Goal: Task Accomplishment & Management: Use online tool/utility

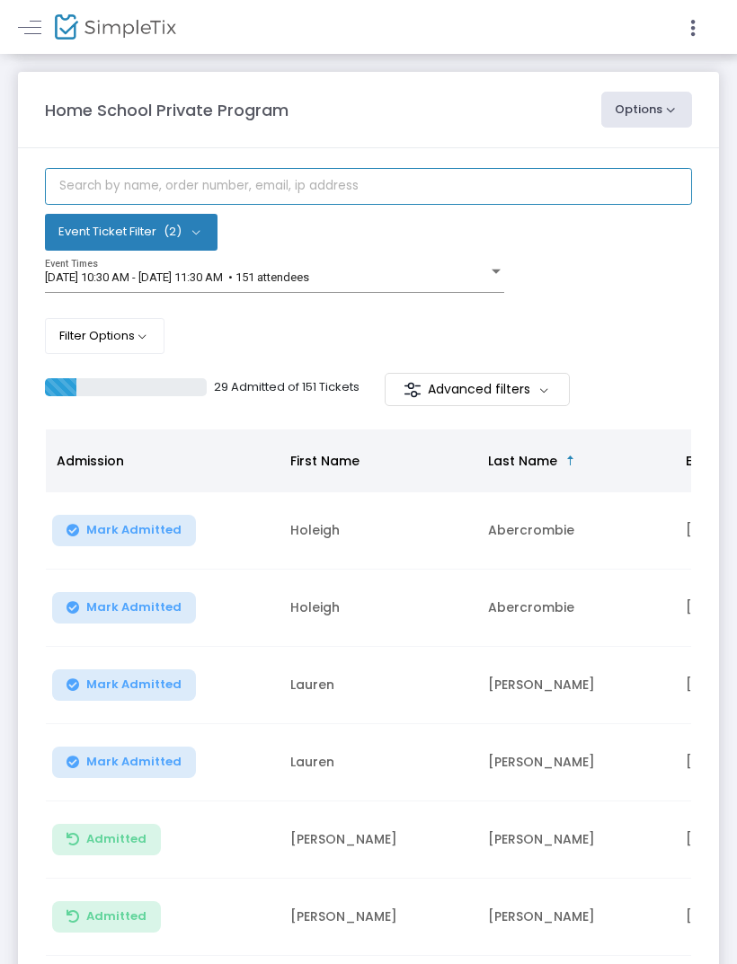
click at [339, 189] on input "text" at bounding box center [368, 186] width 647 height 37
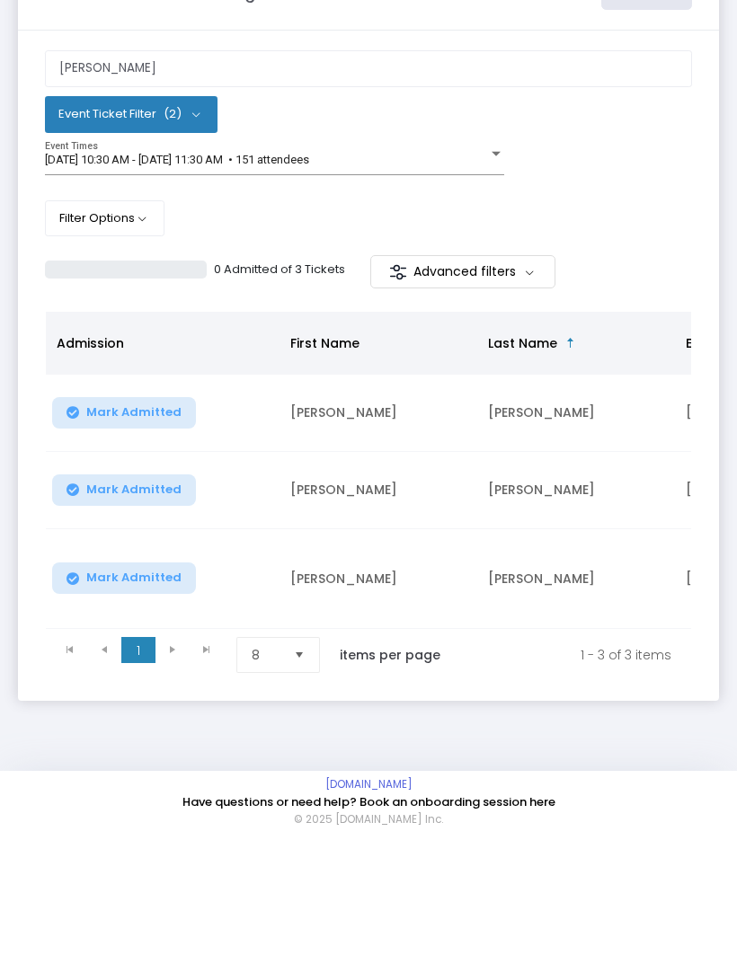
click at [169, 515] on button "Mark Admitted" at bounding box center [124, 530] width 144 height 31
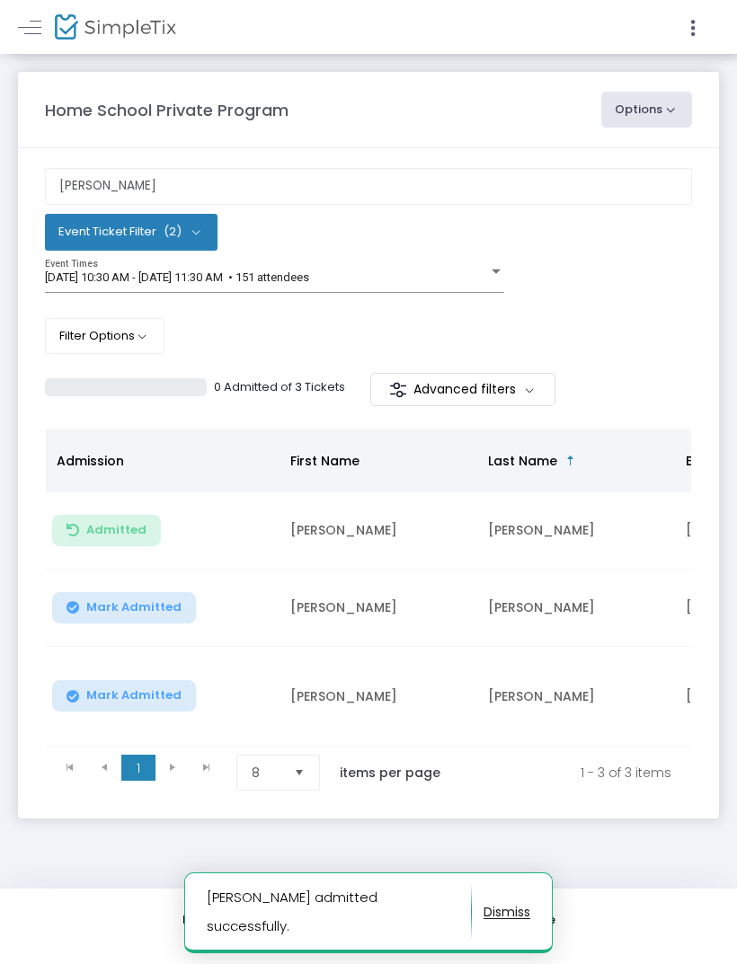
click at [155, 620] on button "Mark Admitted" at bounding box center [124, 607] width 144 height 31
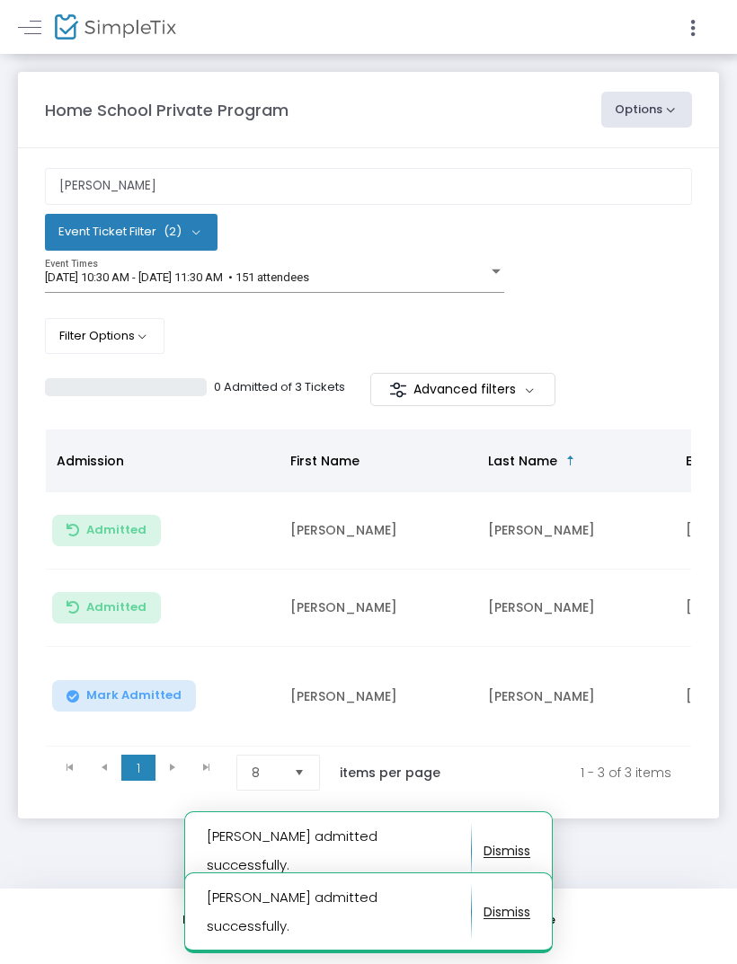
click at [167, 697] on button "Mark Admitted" at bounding box center [124, 695] width 144 height 31
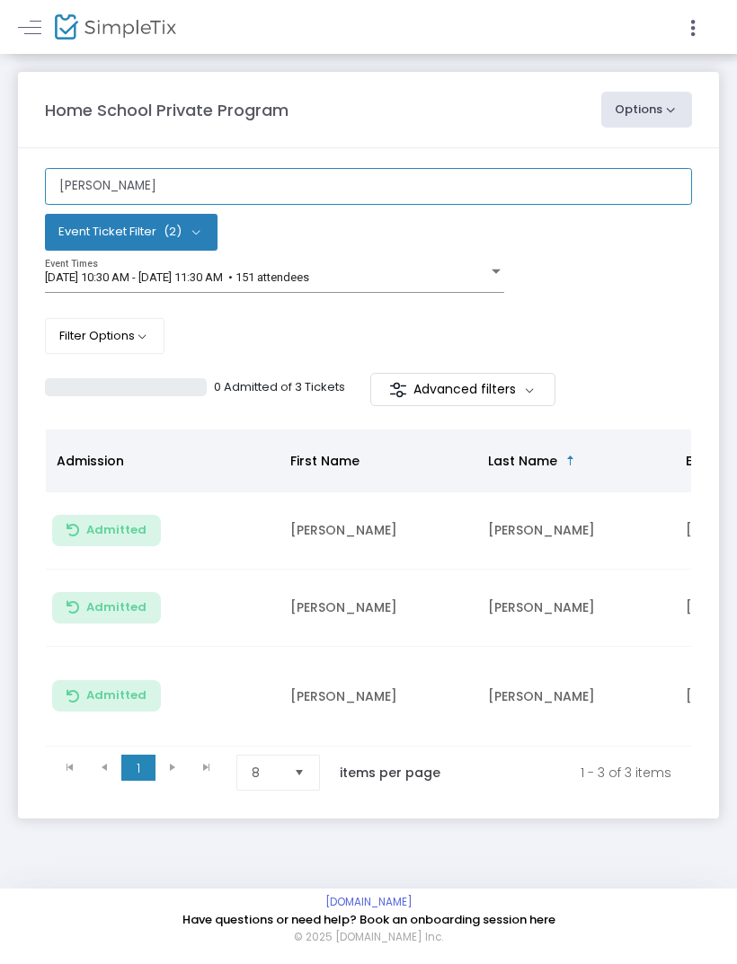
click at [410, 180] on input "Yoo" at bounding box center [368, 186] width 647 height 37
type input "Y"
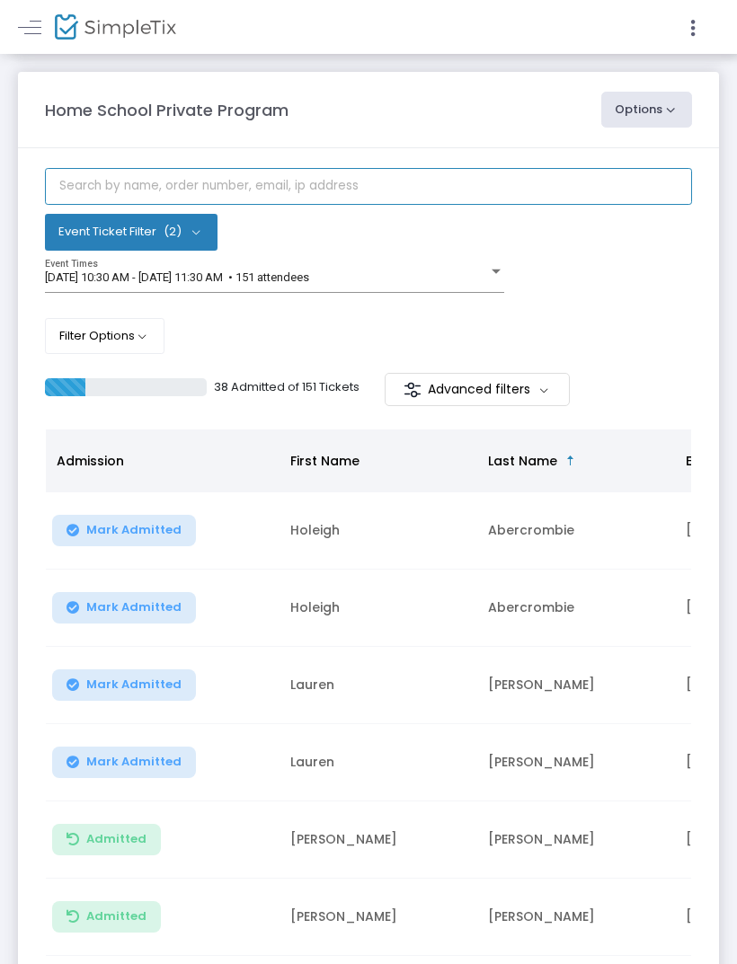
click at [319, 199] on input "text" at bounding box center [368, 186] width 647 height 37
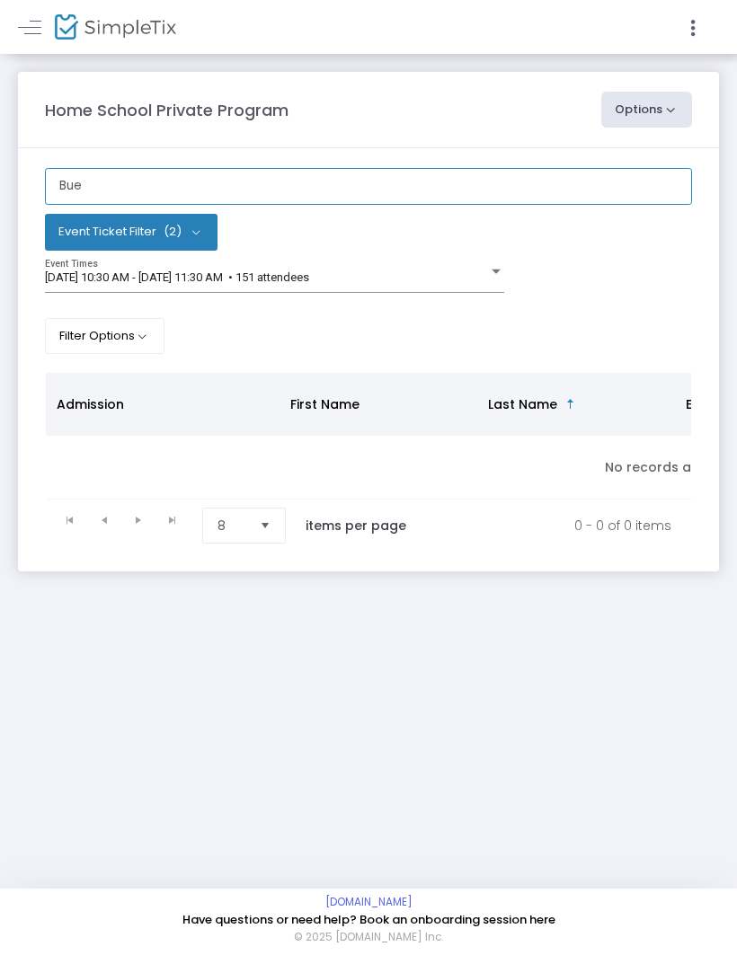
click at [315, 181] on input "Bue" at bounding box center [368, 186] width 647 height 37
type input "B"
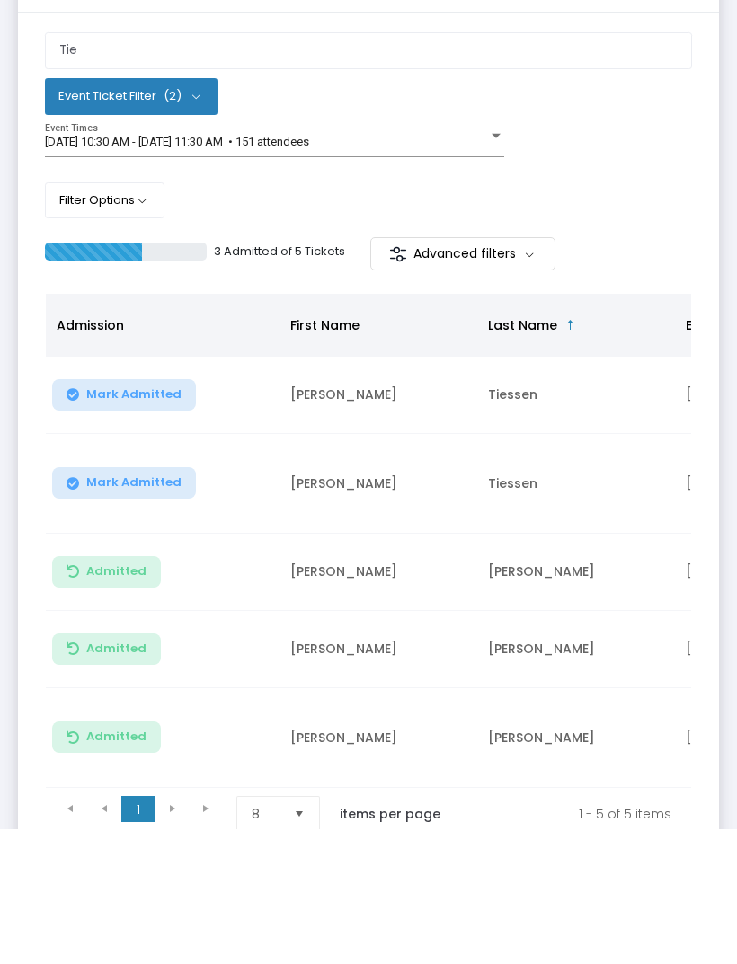
click at [137, 523] on span "Mark Admitted" at bounding box center [133, 530] width 95 height 14
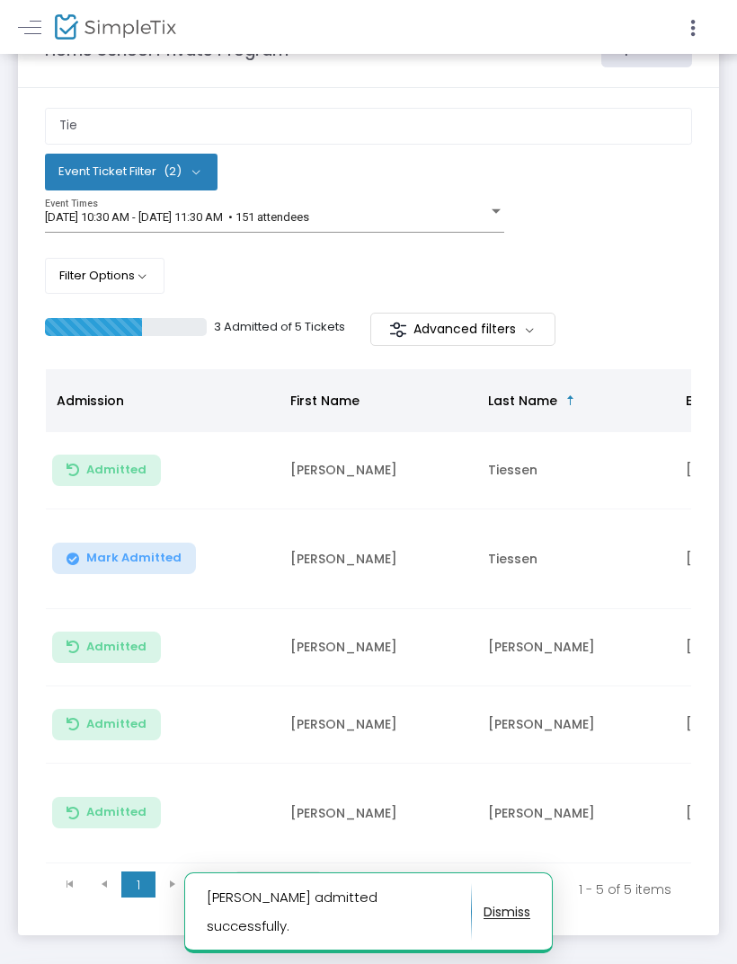
click at [149, 553] on span "Mark Admitted" at bounding box center [133, 558] width 95 height 14
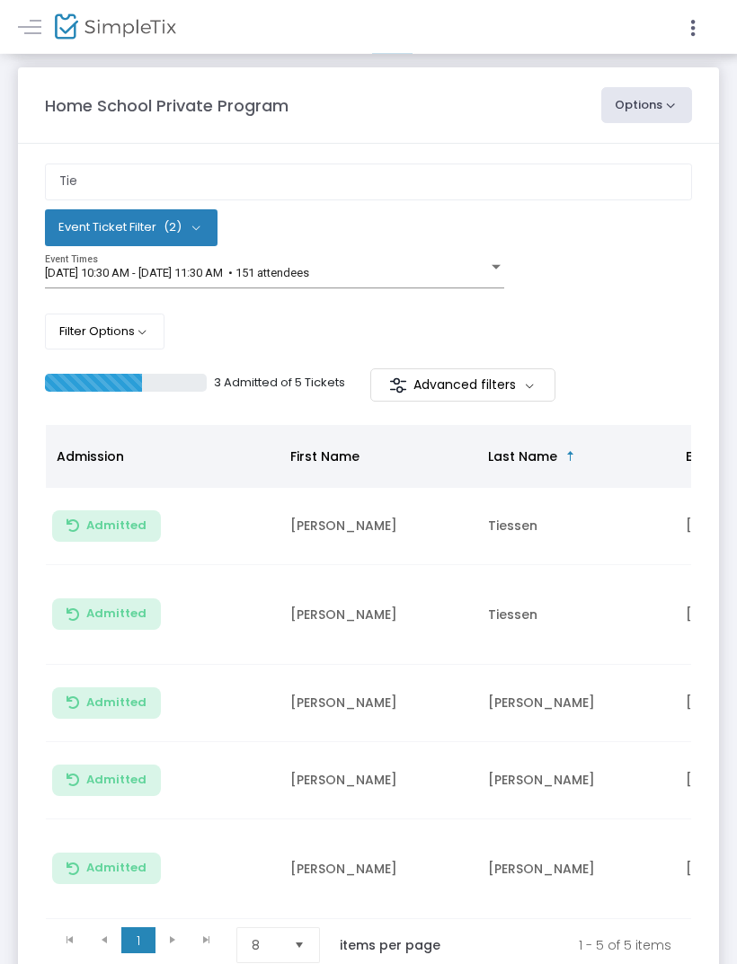
scroll to position [9, 0]
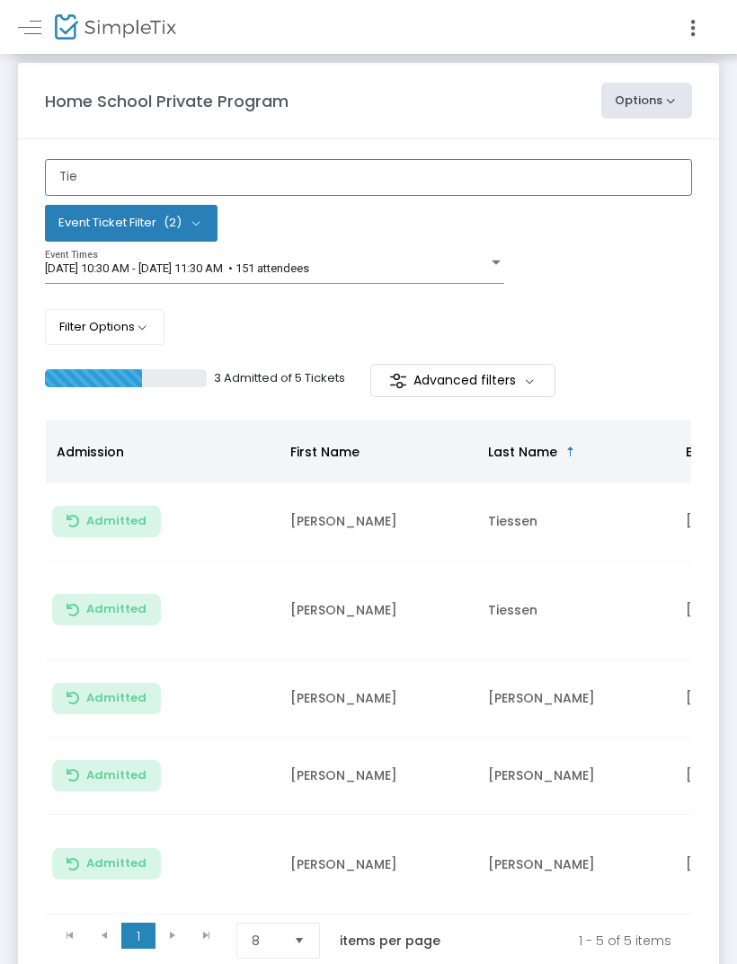
click at [304, 184] on input "Tie" at bounding box center [368, 177] width 647 height 37
type input "T"
type input "Rep"
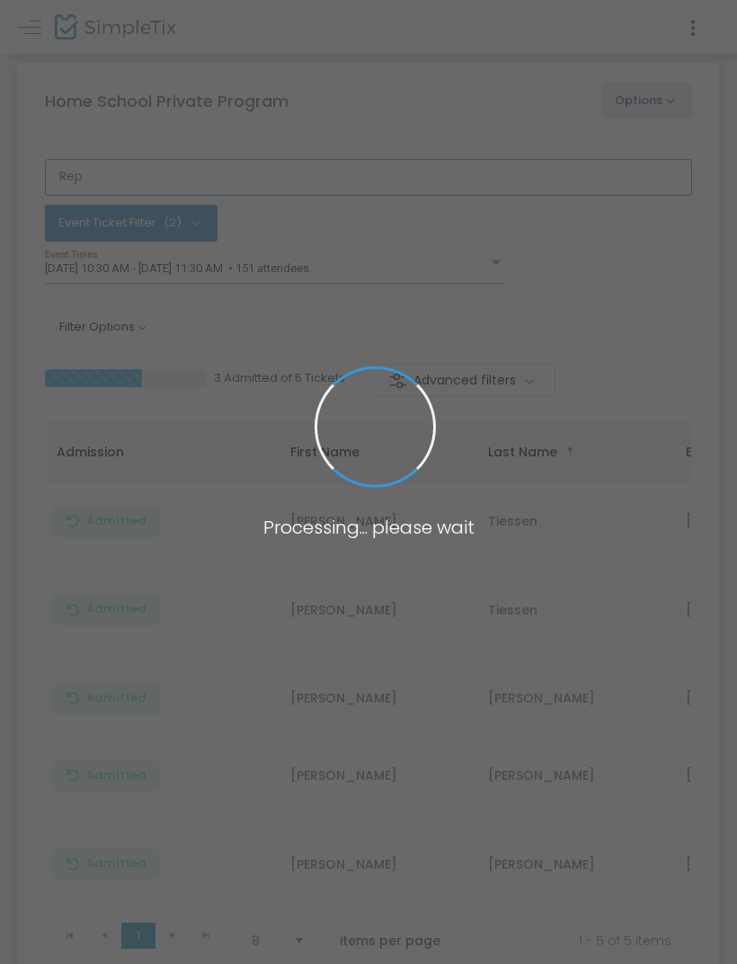
scroll to position [0, 0]
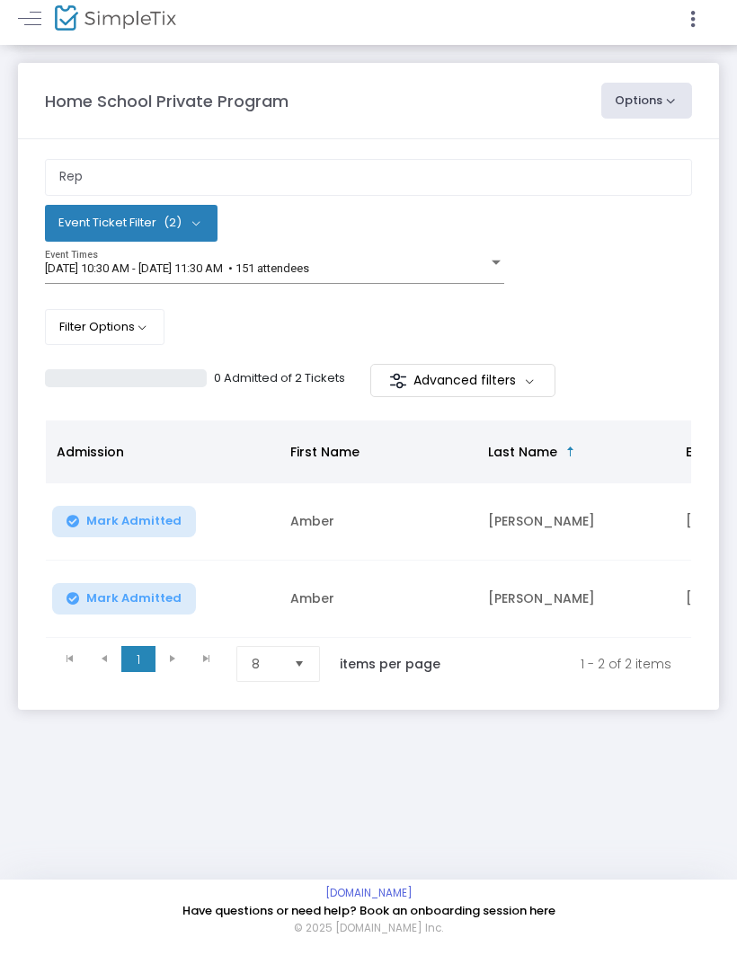
click at [125, 515] on button "Mark Admitted" at bounding box center [124, 530] width 144 height 31
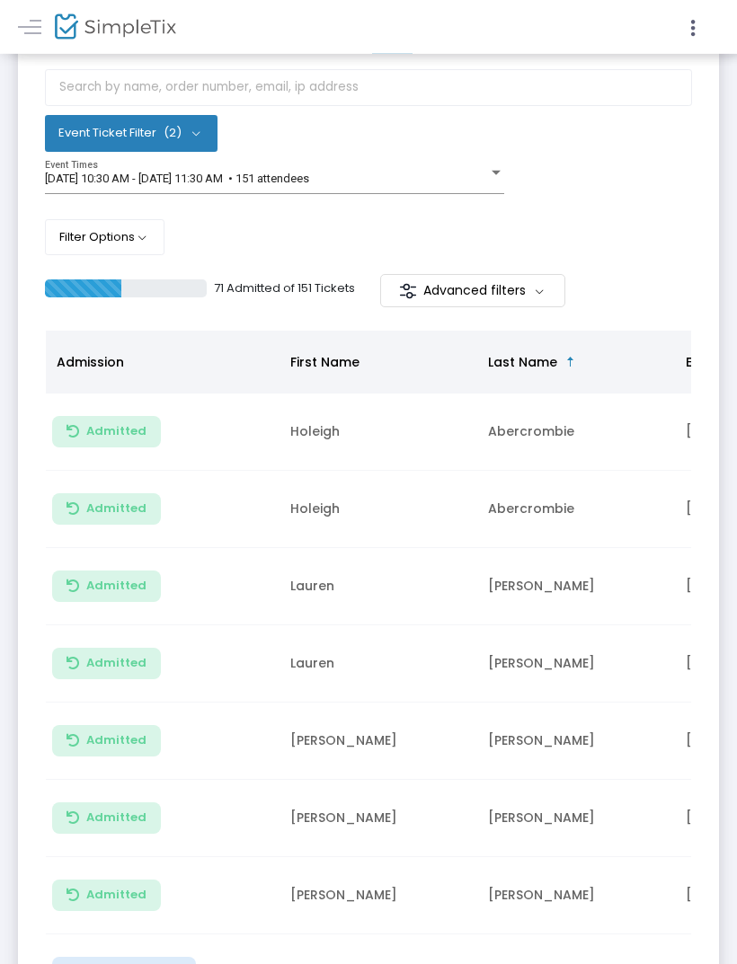
scroll to position [99, 0]
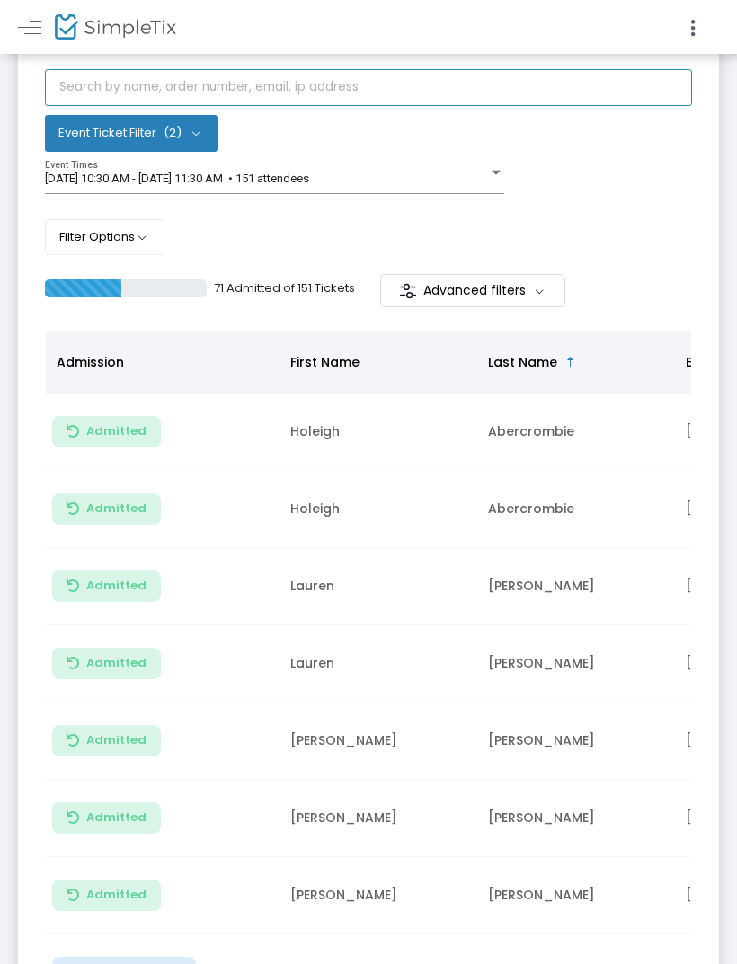
click at [359, 69] on input "text" at bounding box center [368, 87] width 647 height 37
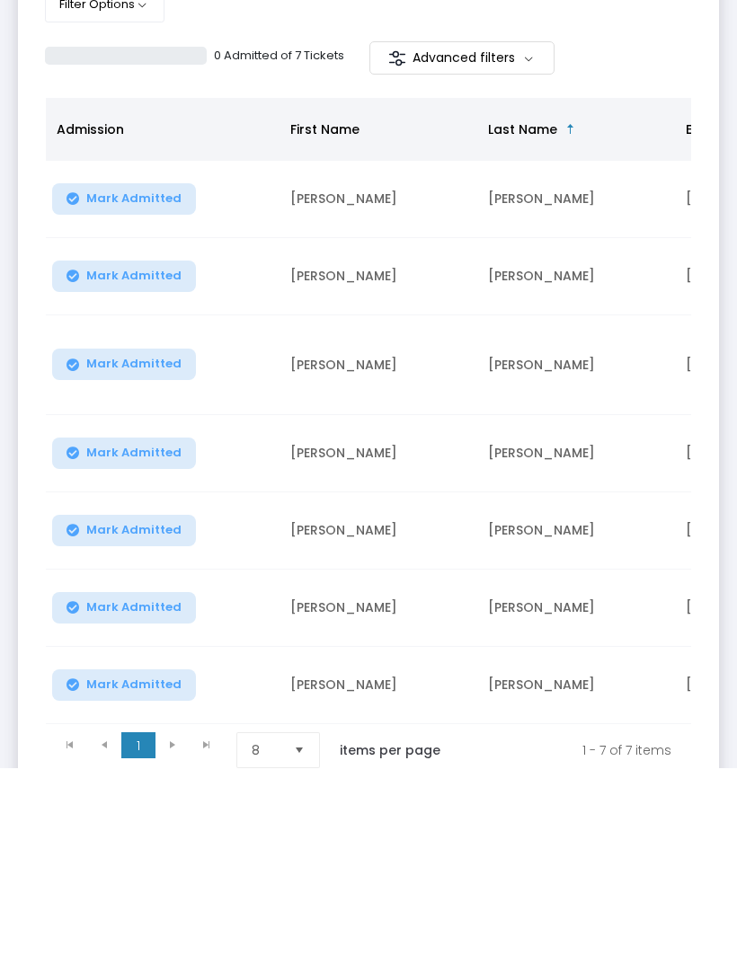
scroll to position [138, 0]
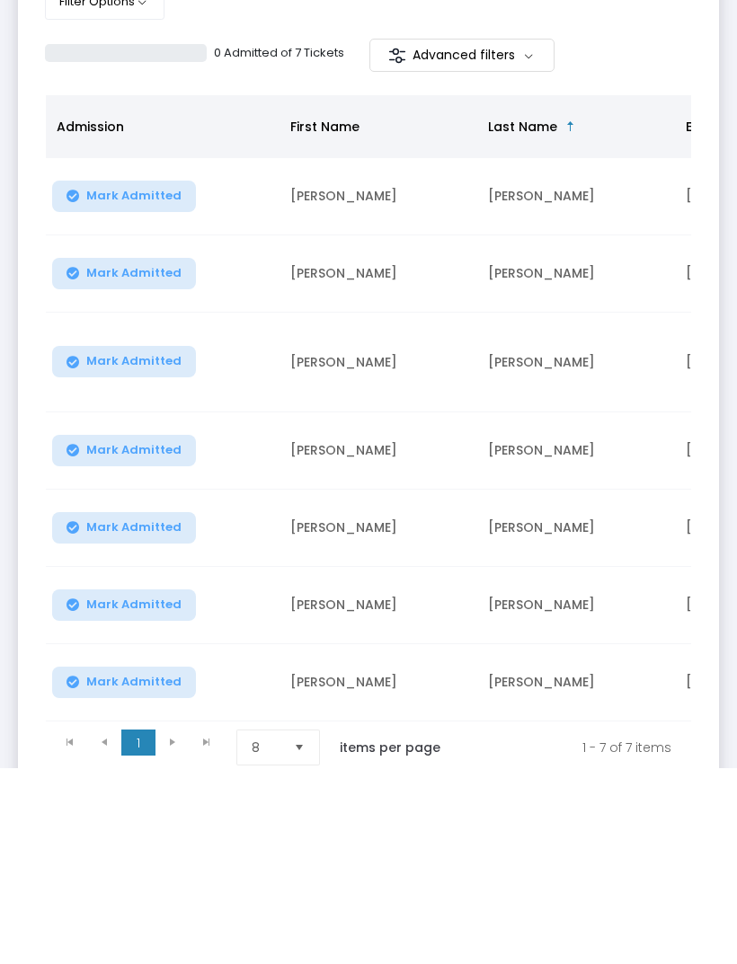
click at [164, 639] on span "Mark Admitted" at bounding box center [133, 646] width 95 height 14
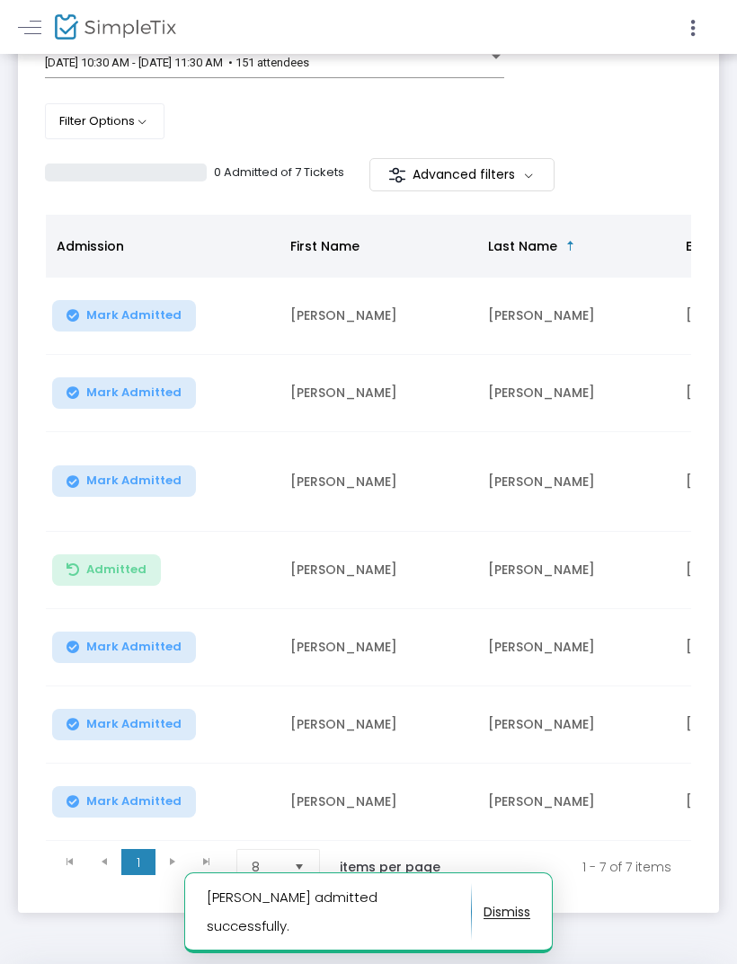
click at [153, 640] on span "Mark Admitted" at bounding box center [133, 647] width 95 height 14
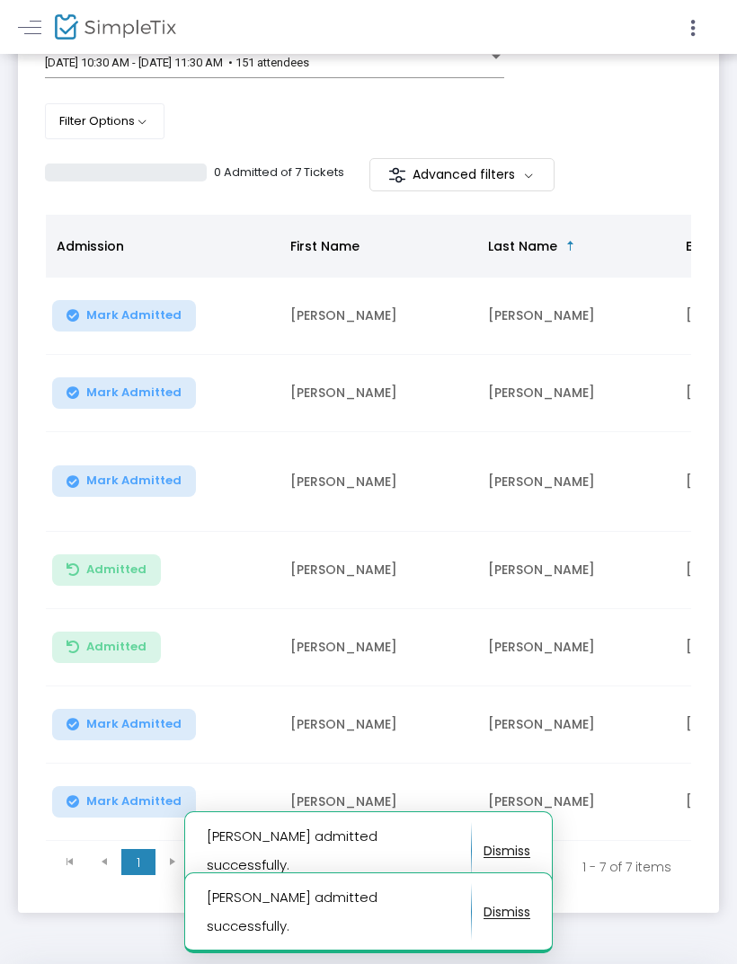
click at [156, 715] on button "Mark Admitted" at bounding box center [124, 724] width 144 height 31
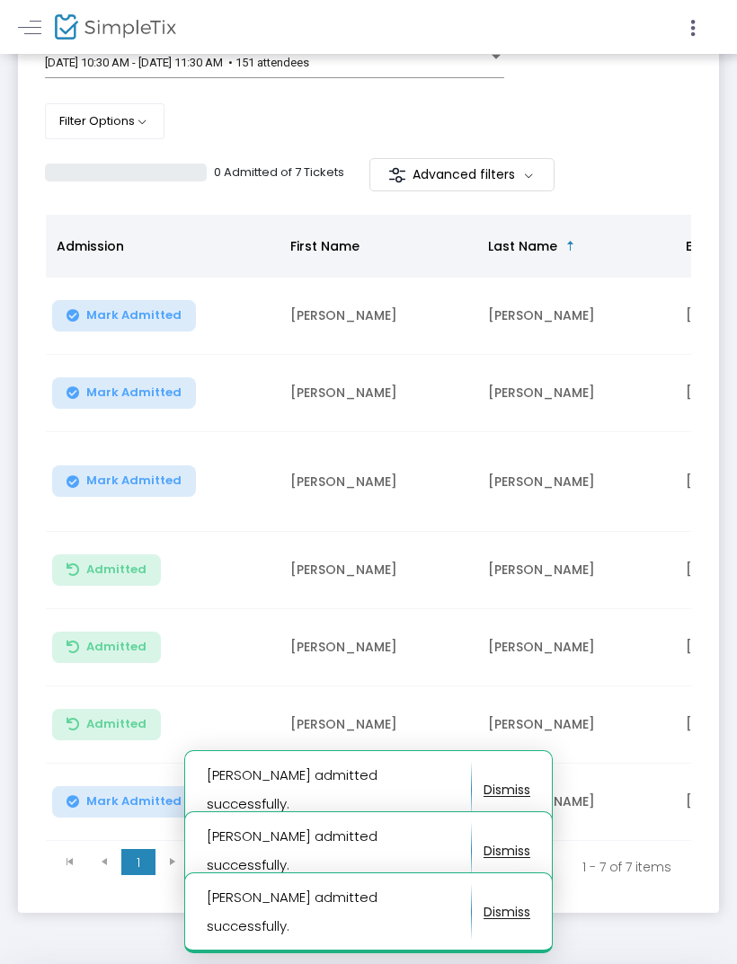
click at [138, 794] on span "Mark Admitted" at bounding box center [133, 801] width 95 height 14
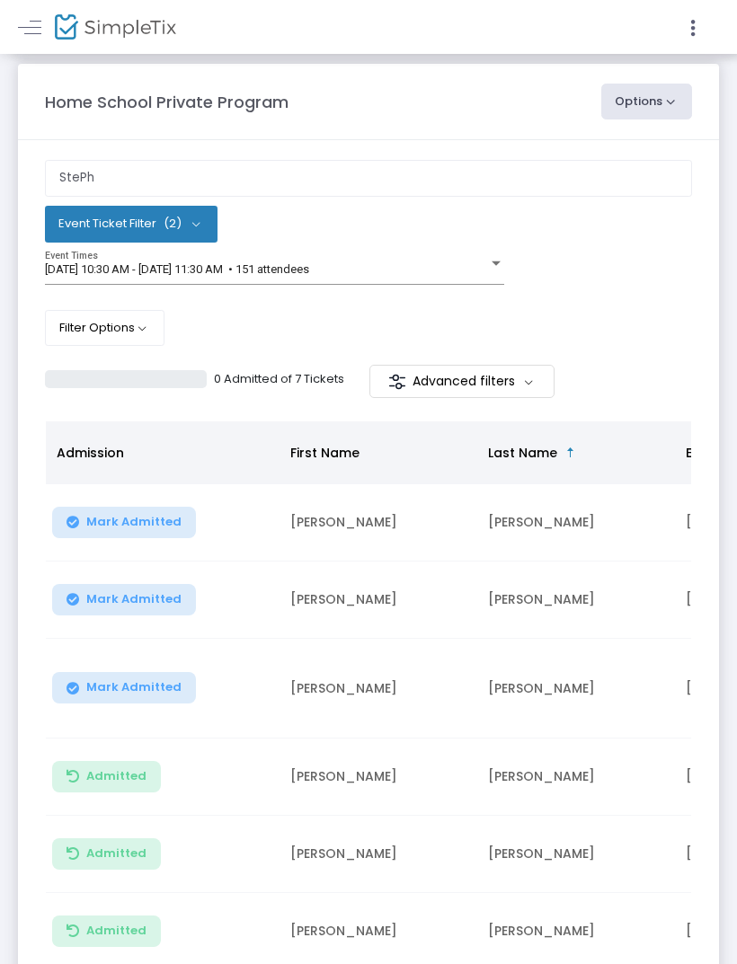
scroll to position [0, 0]
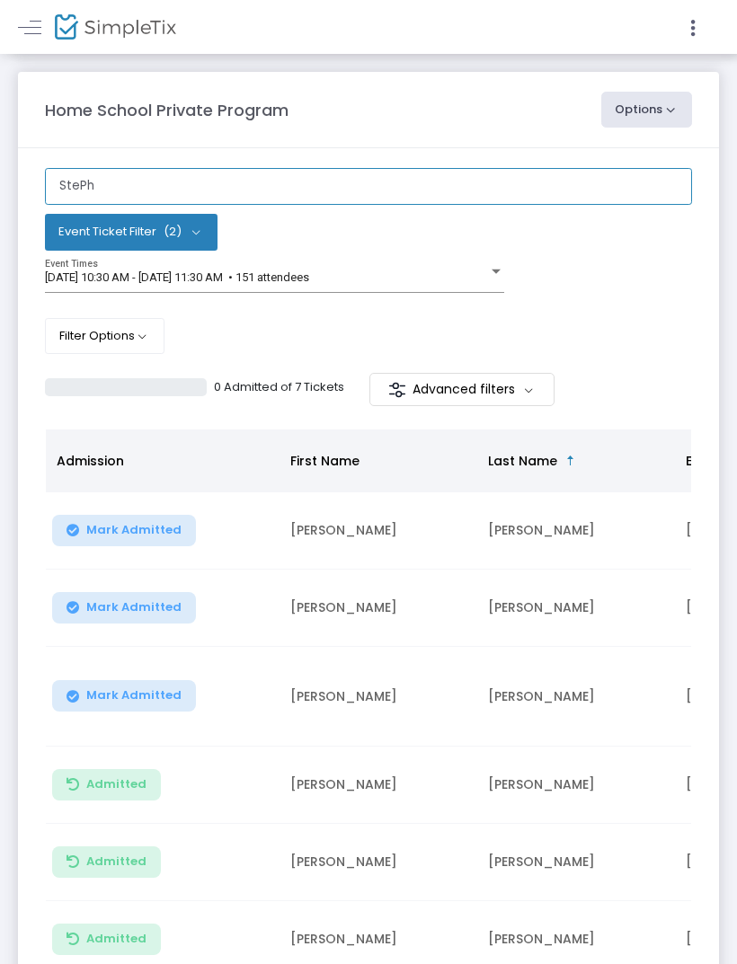
click at [375, 203] on input "StePh" at bounding box center [368, 186] width 647 height 37
type input "S"
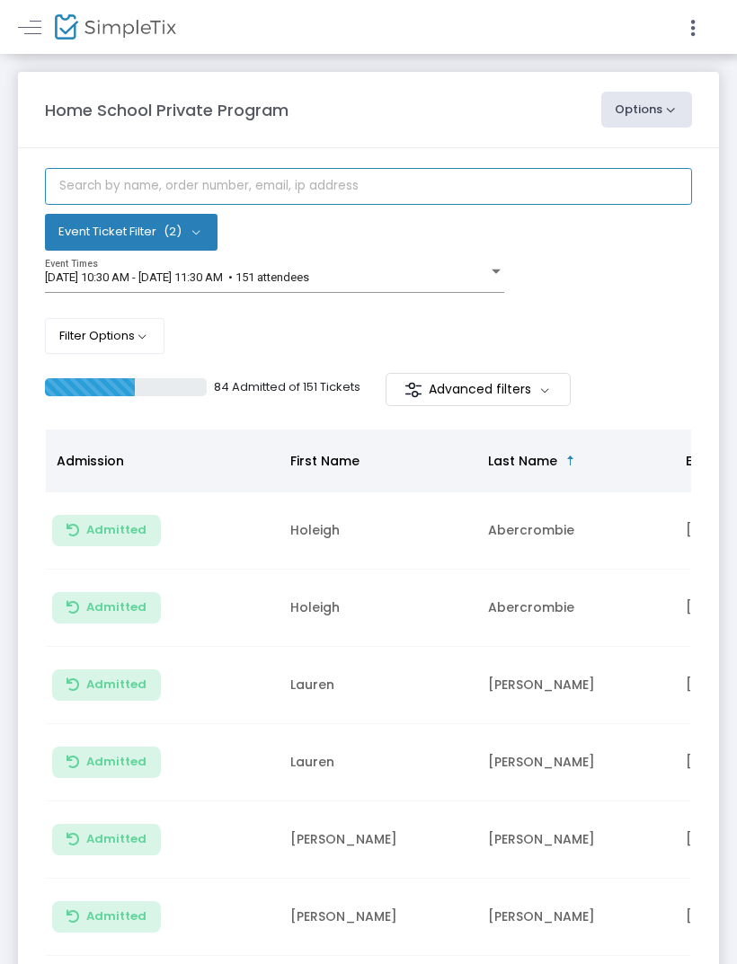
click at [282, 191] on input "text" at bounding box center [368, 186] width 647 height 37
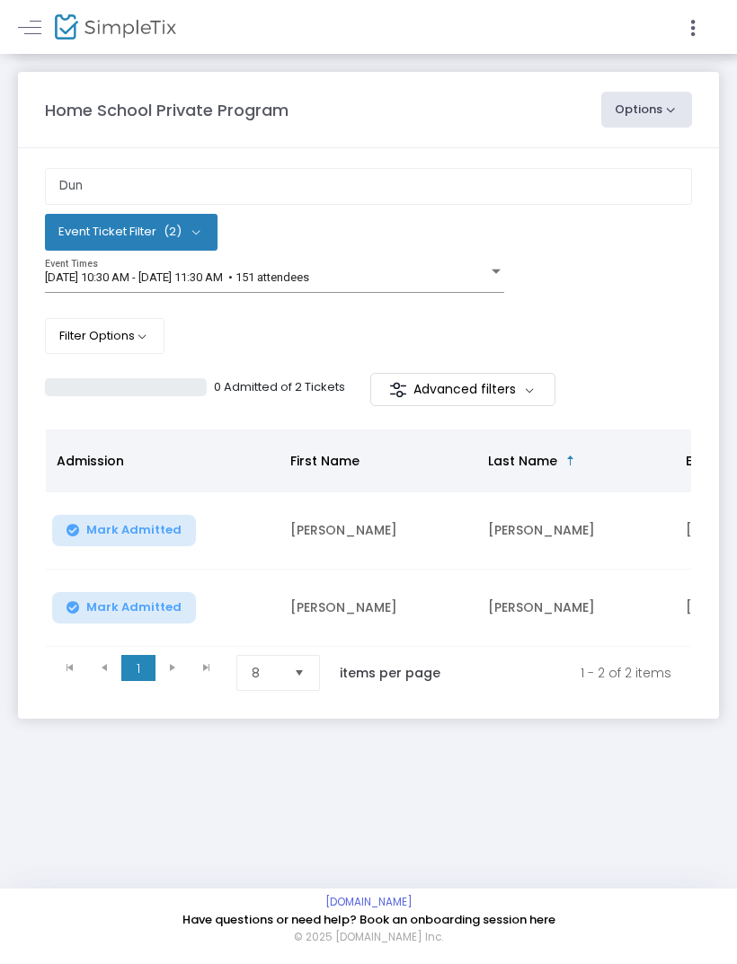
click at [123, 529] on span "Mark Admitted" at bounding box center [133, 530] width 95 height 14
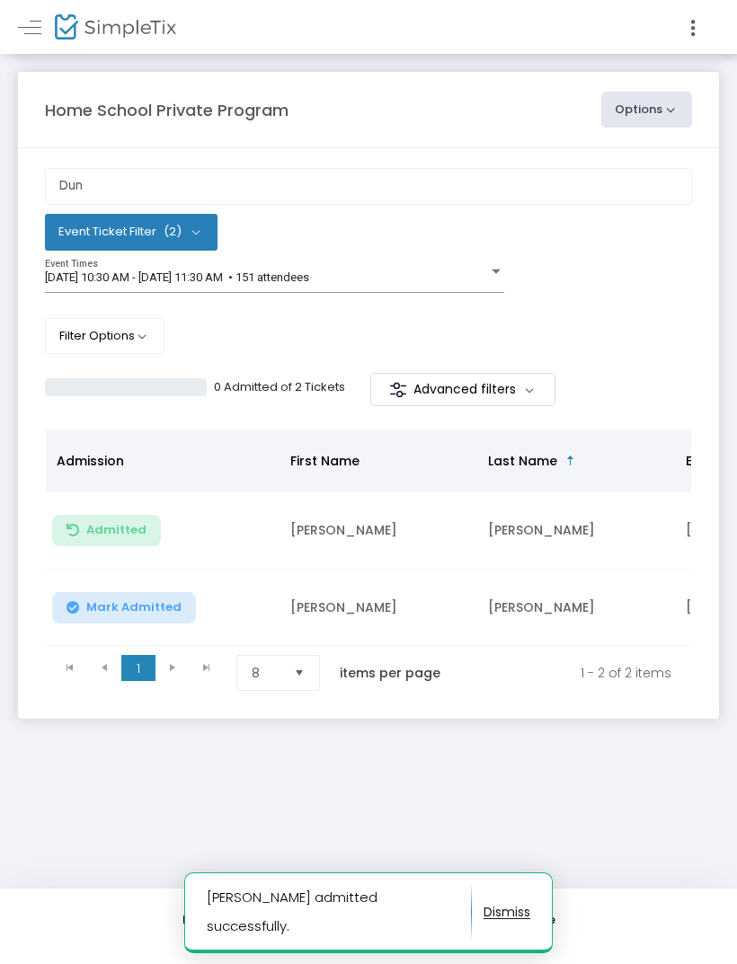
click at [120, 624] on button "Mark Admitted" at bounding box center [124, 607] width 144 height 31
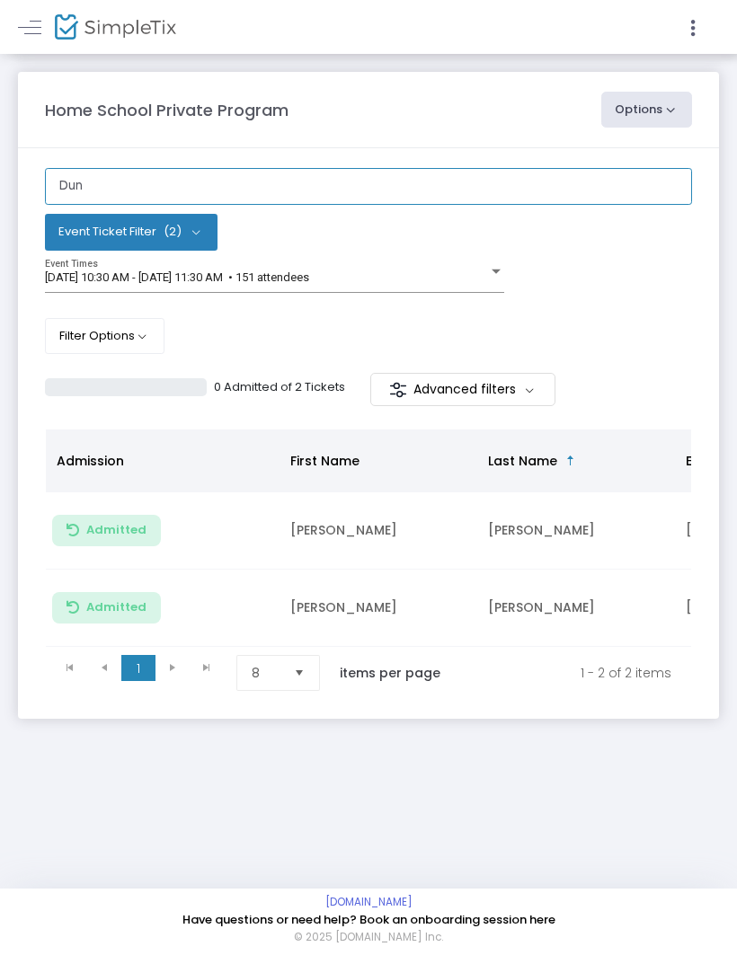
click at [371, 199] on input "Dun" at bounding box center [368, 186] width 647 height 37
type input "D"
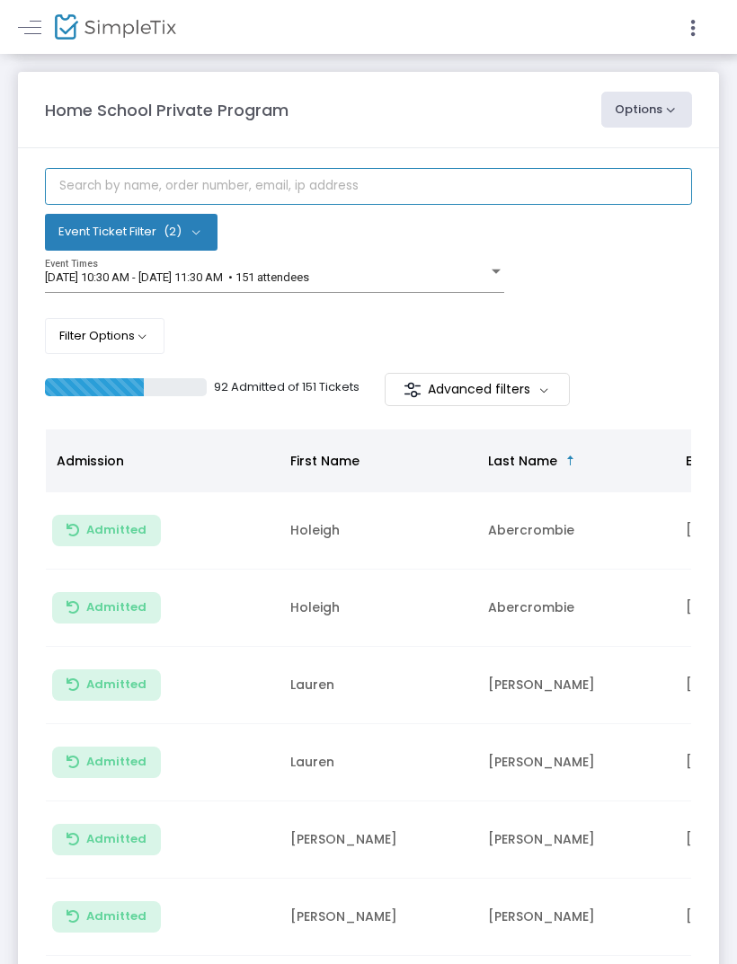
click at [371, 196] on input "text" at bounding box center [368, 186] width 647 height 37
type input "Ble"
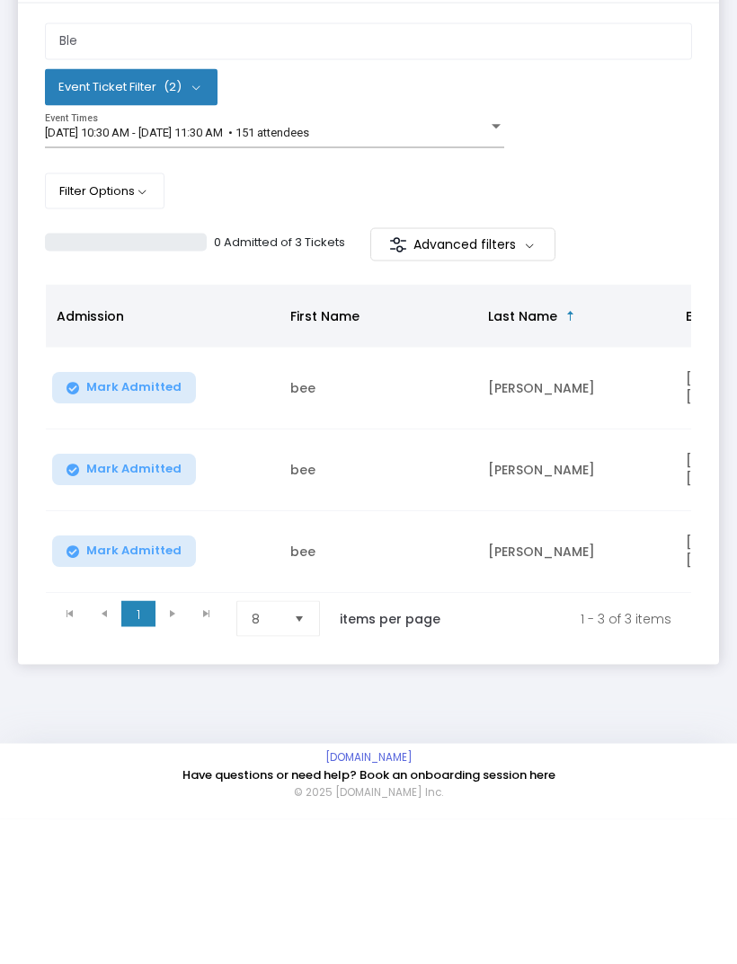
click at [150, 525] on span "Mark Admitted" at bounding box center [133, 532] width 95 height 14
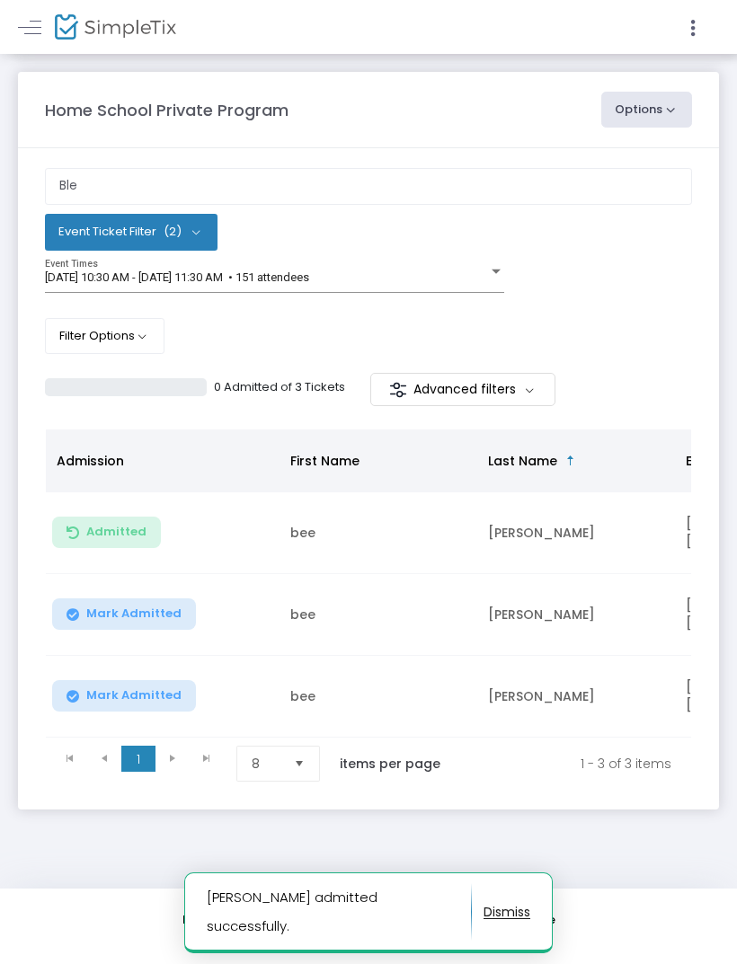
click at [156, 614] on span "Mark Admitted" at bounding box center [133, 613] width 95 height 14
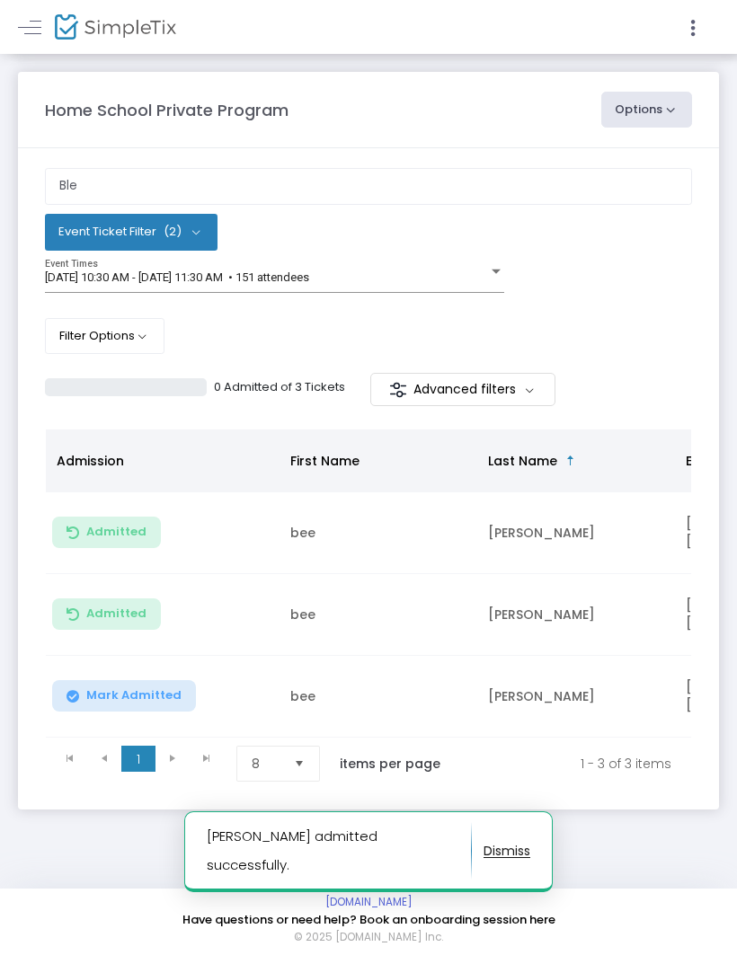
click at [170, 690] on span "Mark Admitted" at bounding box center [133, 695] width 95 height 14
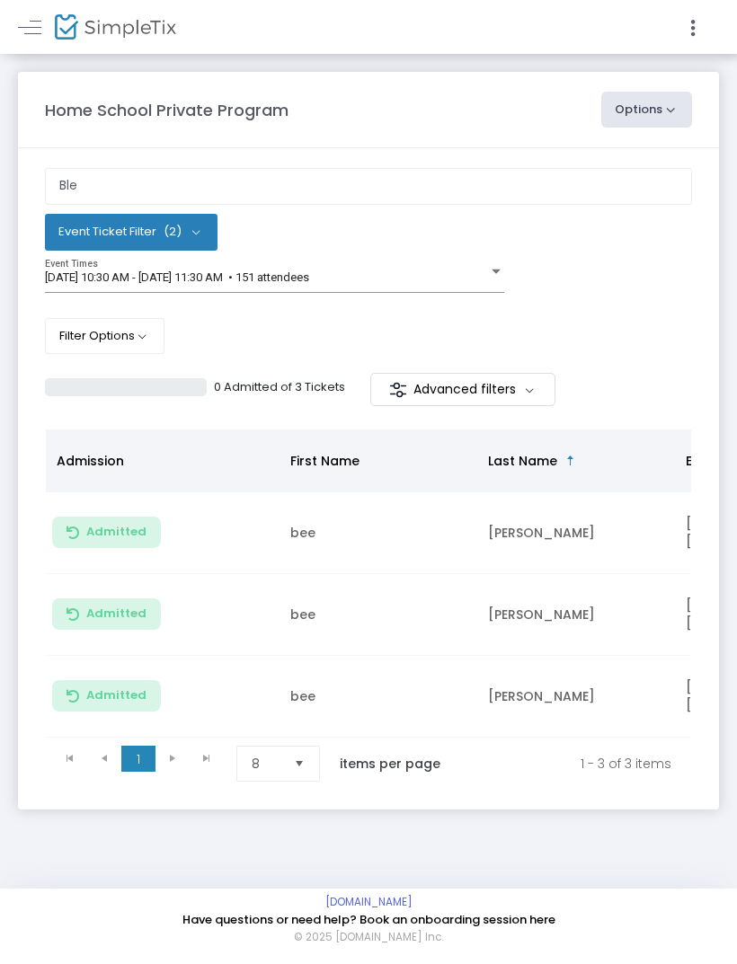
click at [33, 365] on m-panel-content "Ble Event Ticket Filter (2) Select All Private Program Age 0 - 2 Ticket 9/17/20…" at bounding box center [368, 478] width 701 height 660
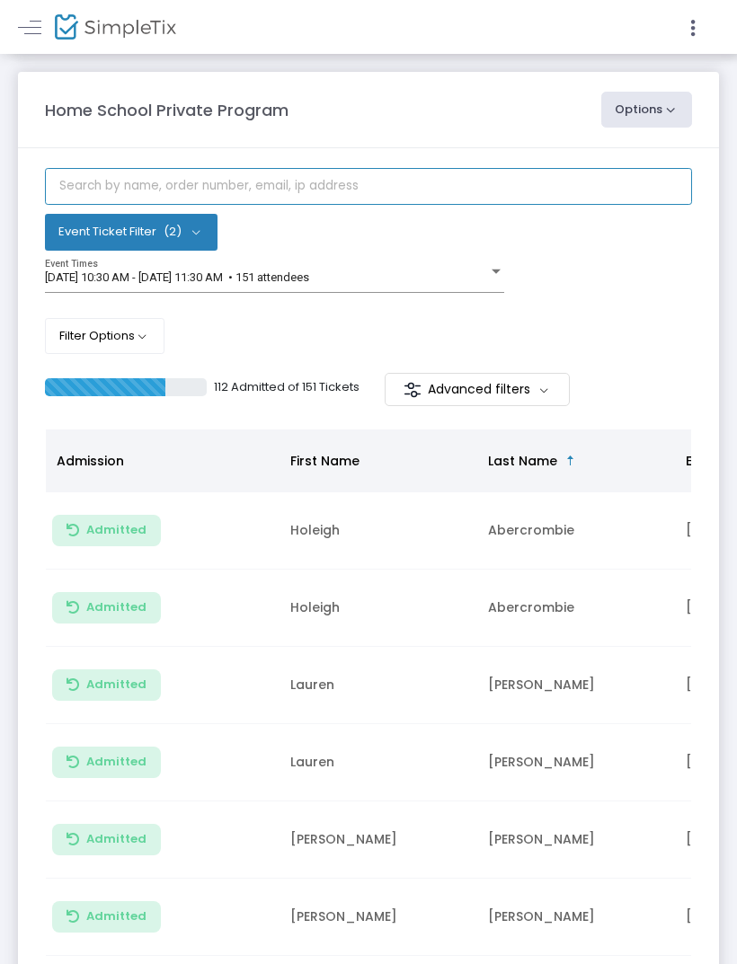
click at [332, 193] on input "text" at bounding box center [368, 186] width 647 height 37
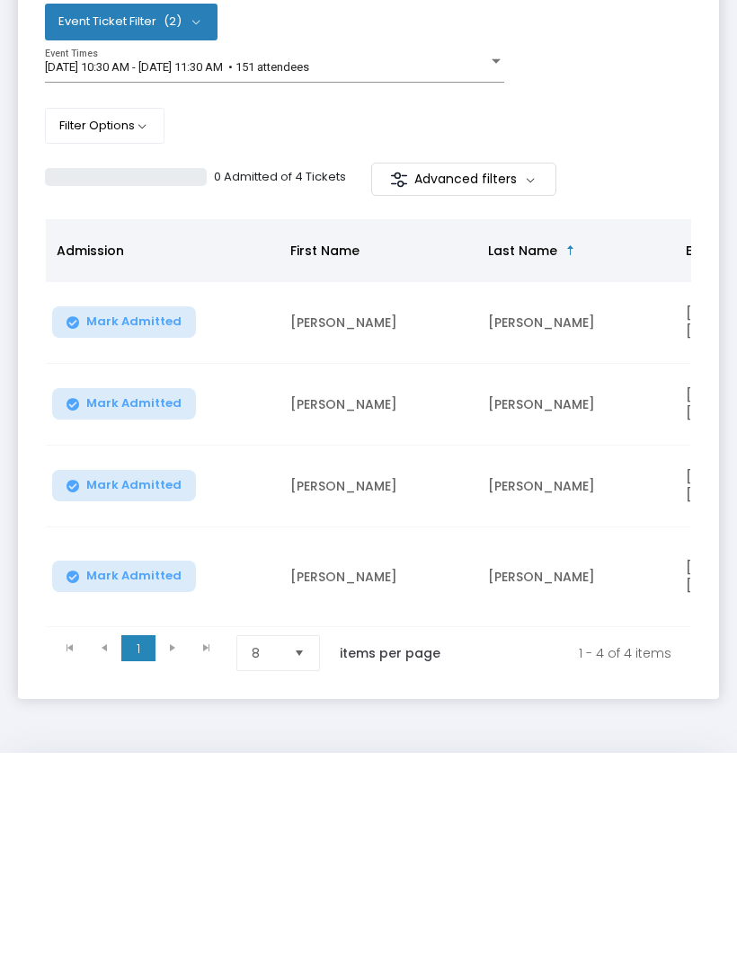
click at [147, 524] on span "Mark Admitted" at bounding box center [133, 531] width 95 height 14
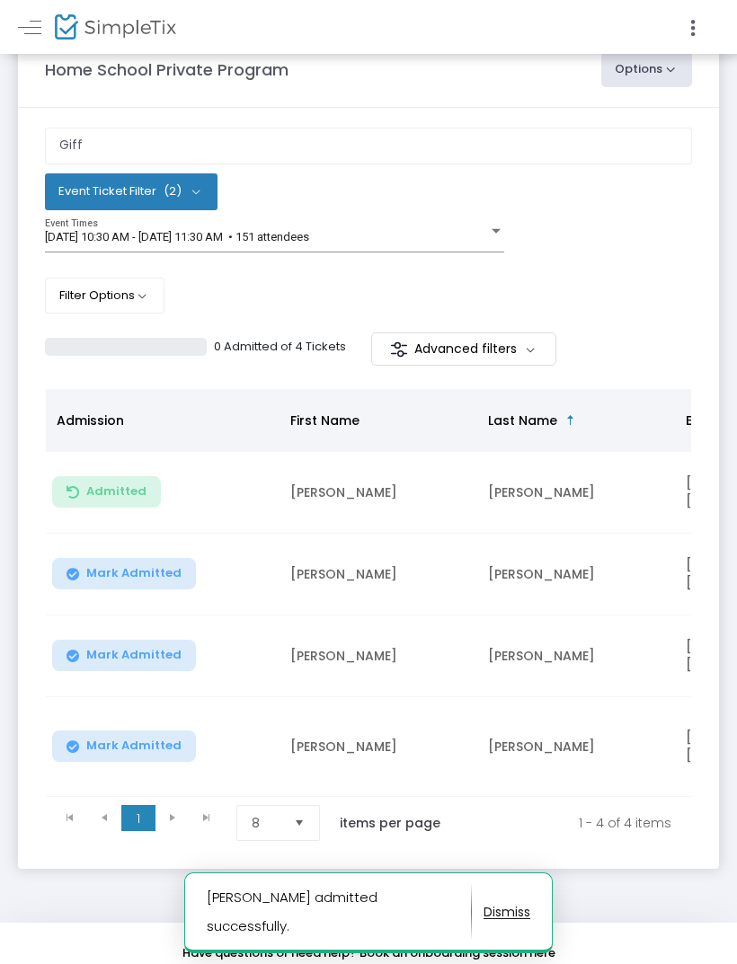
click at [147, 568] on span "Mark Admitted" at bounding box center [133, 573] width 95 height 14
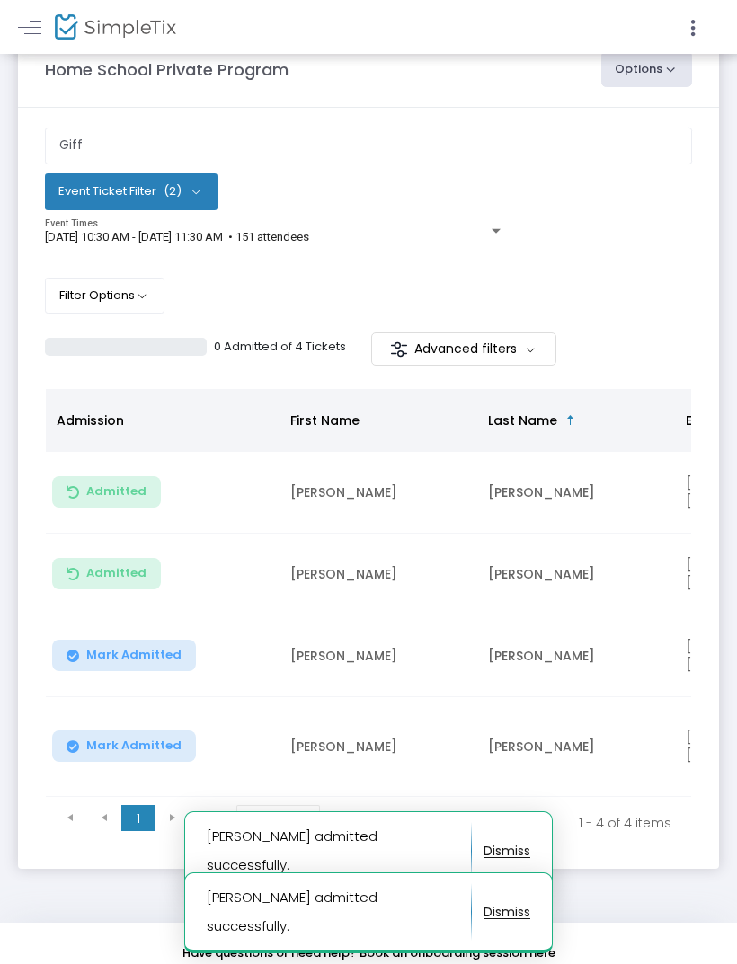
scroll to position [0, 0]
click at [155, 649] on span "Mark Admitted" at bounding box center [133, 655] width 95 height 14
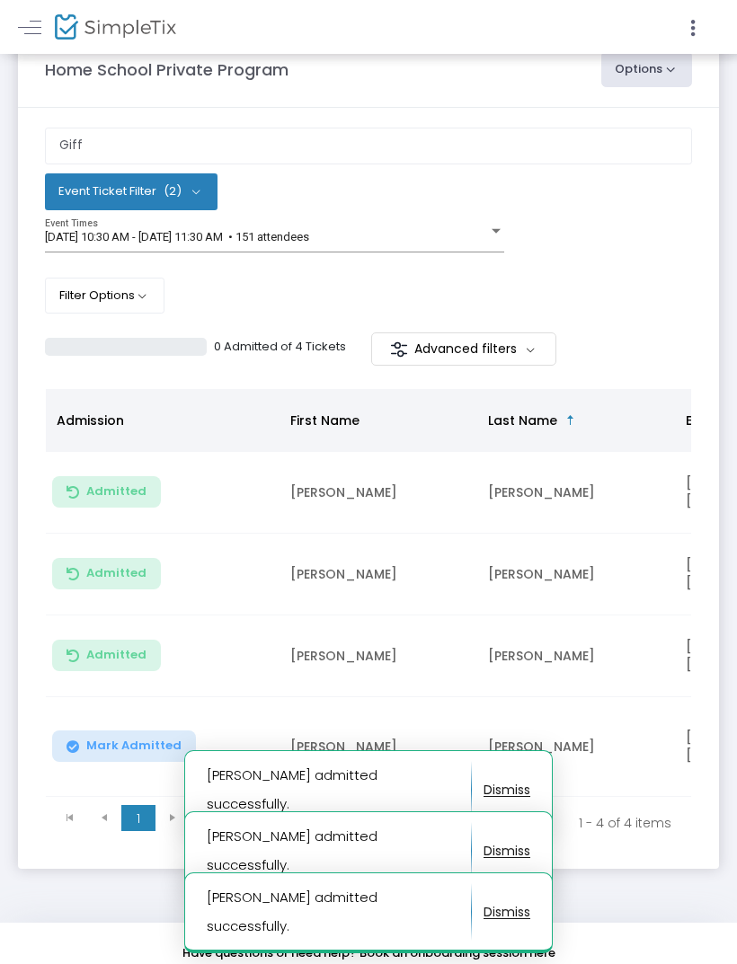
click at [138, 735] on button "Mark Admitted" at bounding box center [124, 745] width 144 height 31
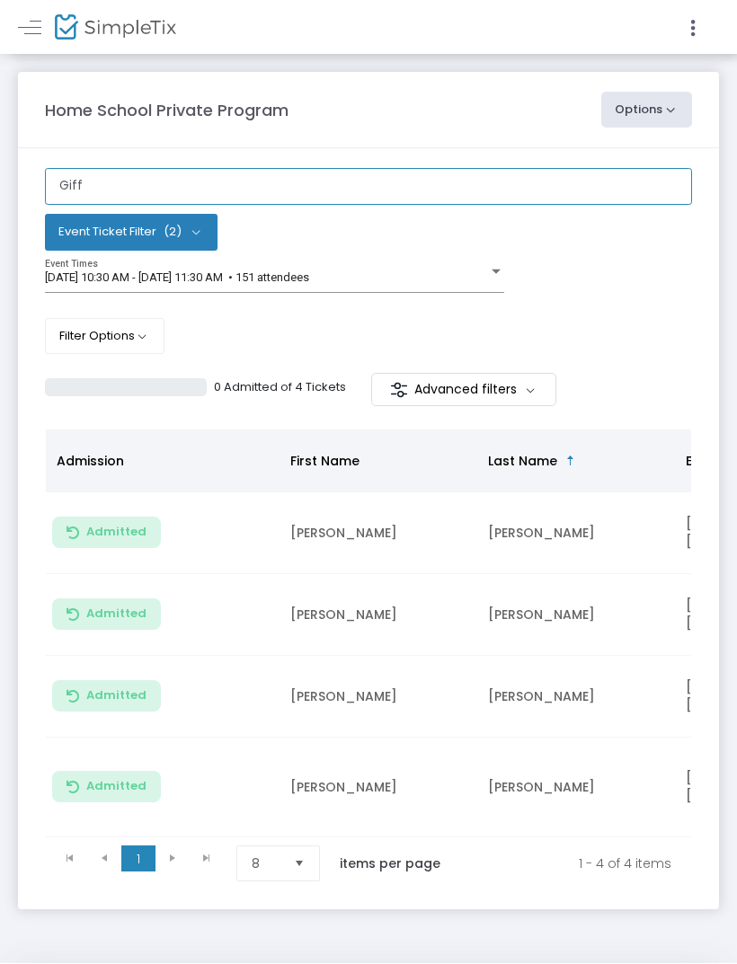
click at [375, 188] on input "Giff" at bounding box center [368, 186] width 647 height 37
type input "G"
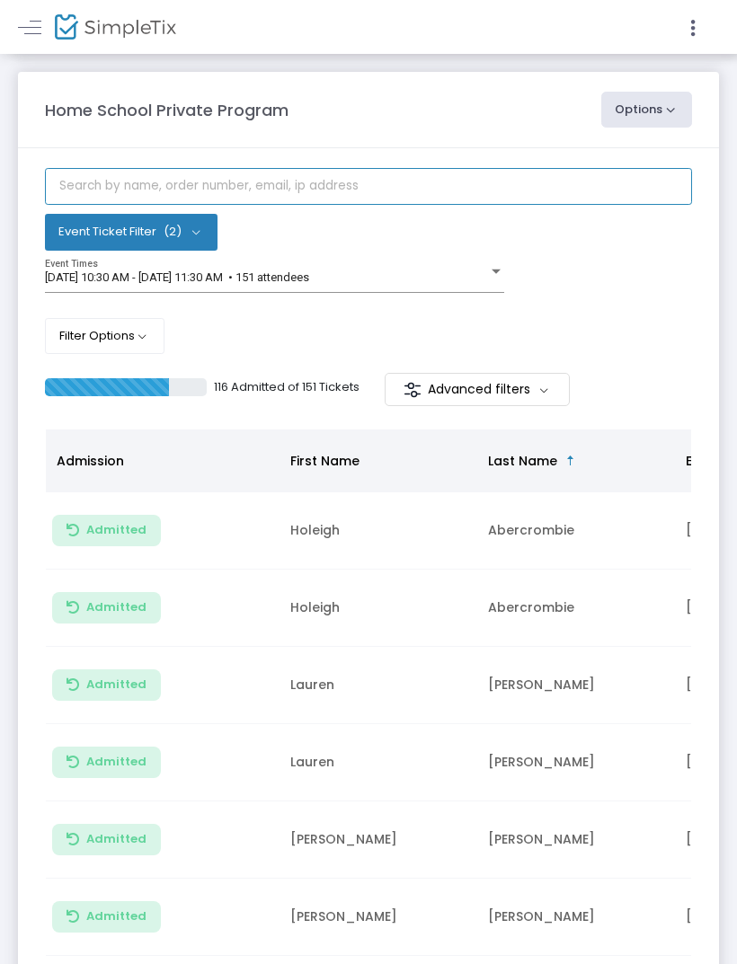
click at [329, 199] on input "text" at bounding box center [368, 186] width 647 height 37
